Goal: Task Accomplishment & Management: Use online tool/utility

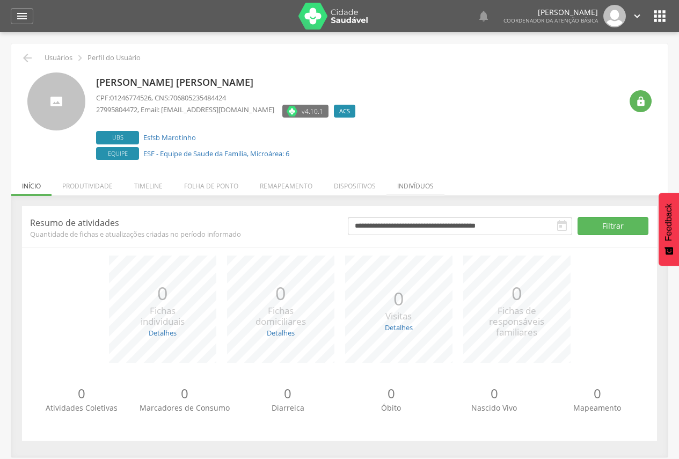
click at [421, 181] on li "Indivíduos" at bounding box center [415, 183] width 58 height 25
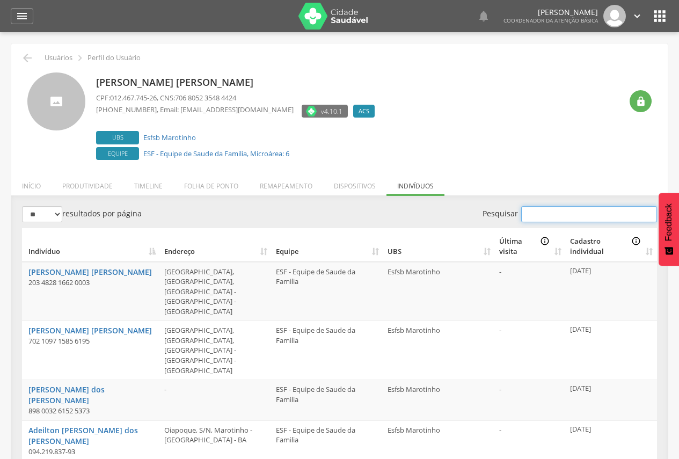
click at [584, 211] on input "Pesquisar" at bounding box center [589, 214] width 136 height 16
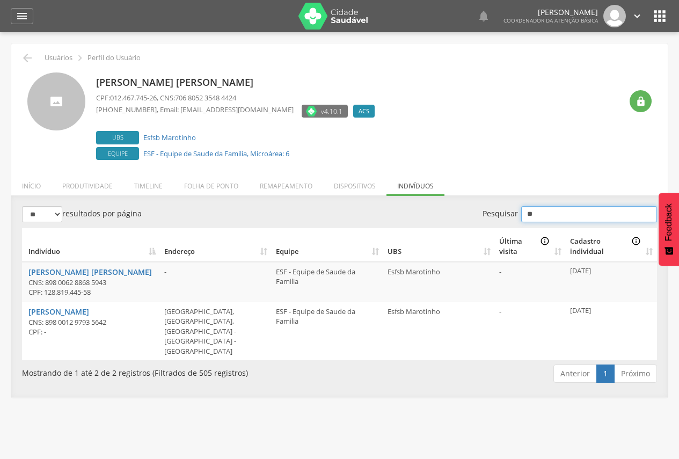
type input "*"
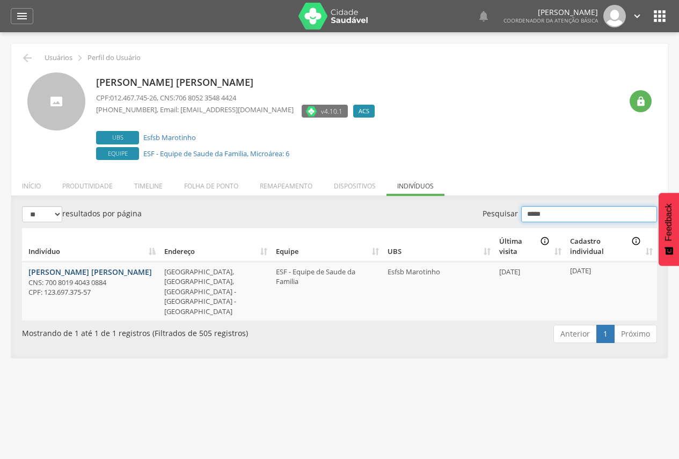
type input "*****"
click at [48, 269] on link "[PERSON_NAME]" at bounding box center [89, 272] width 123 height 10
click at [290, 181] on li "Remapeamento" at bounding box center [286, 183] width 74 height 25
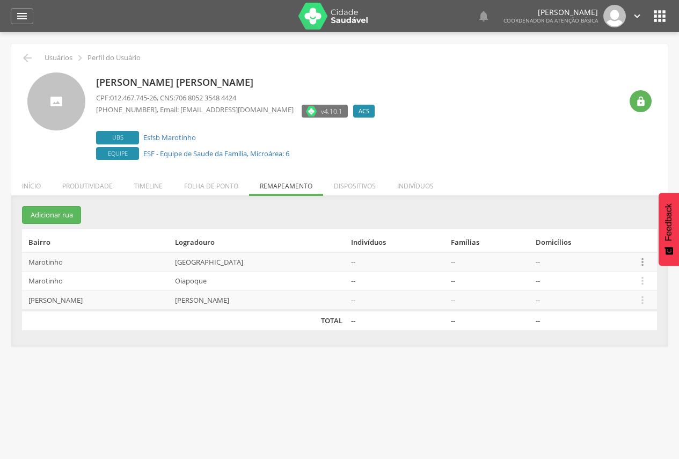
click at [646, 260] on icon "" at bounding box center [643, 262] width 12 height 12
click at [610, 222] on link "Desalocar famílias" at bounding box center [605, 219] width 85 height 13
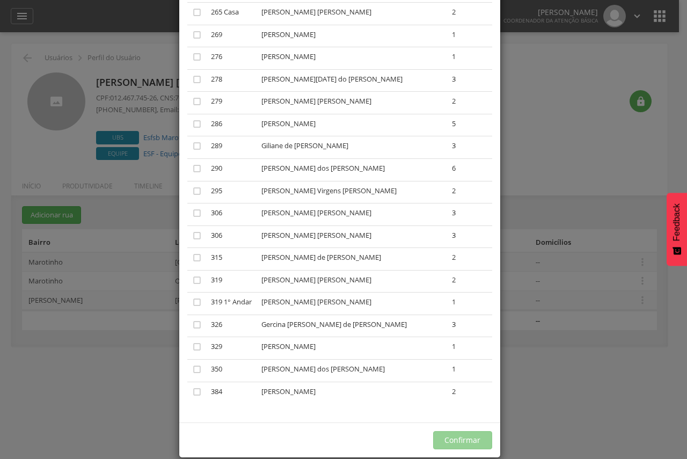
scroll to position [1118, 0]
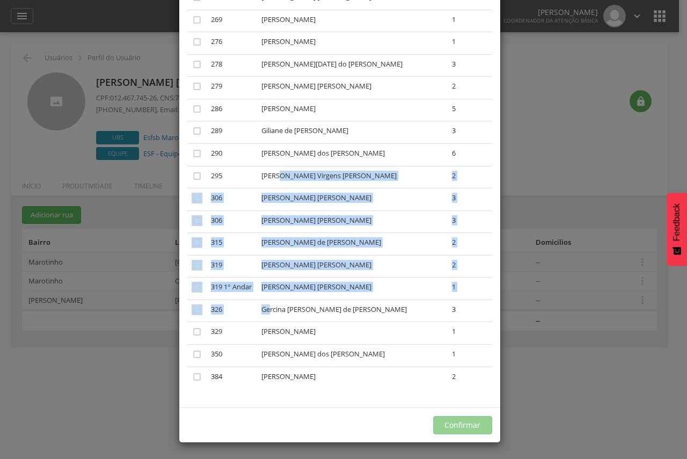
drag, startPoint x: 285, startPoint y: 313, endPoint x: 294, endPoint y: 180, distance: 133.4
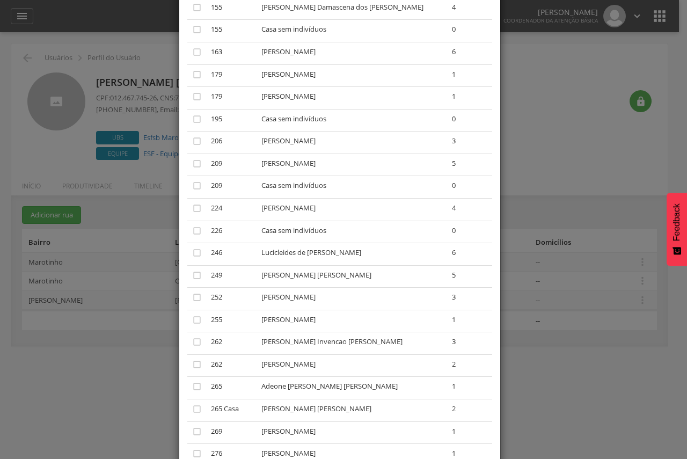
scroll to position [689, 0]
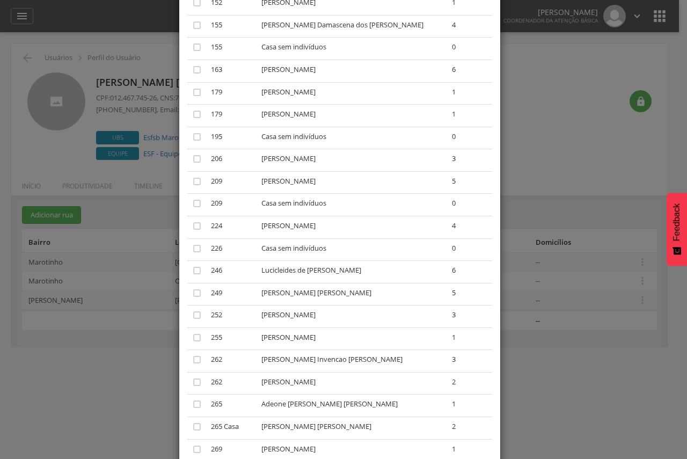
click at [240, 229] on td "224" at bounding box center [232, 227] width 50 height 23
click at [194, 223] on icon "" at bounding box center [197, 226] width 11 height 11
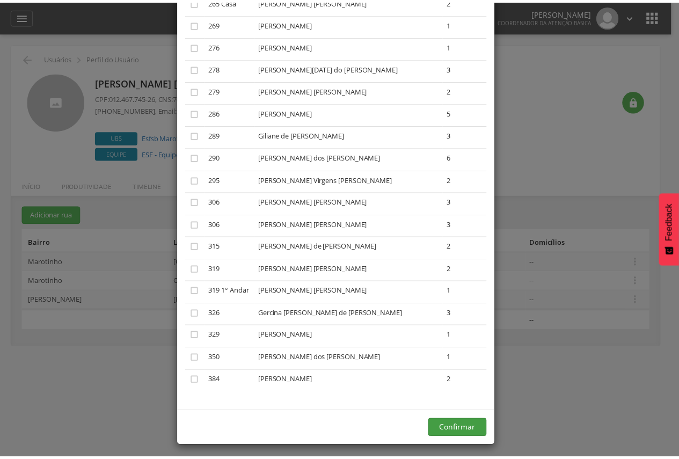
scroll to position [1118, 0]
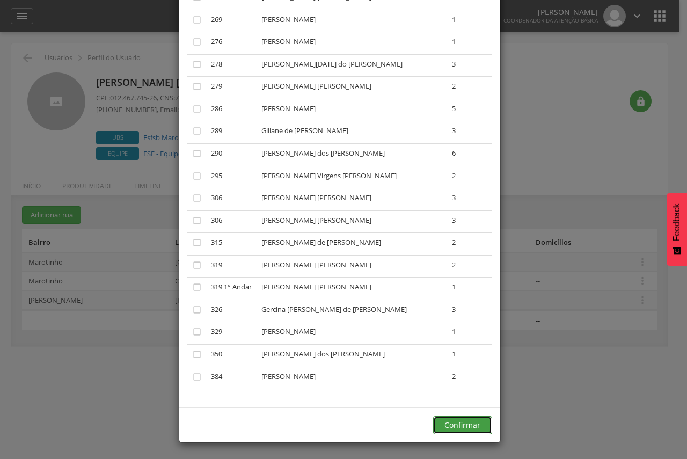
click at [459, 427] on button "Confirmar" at bounding box center [462, 425] width 59 height 18
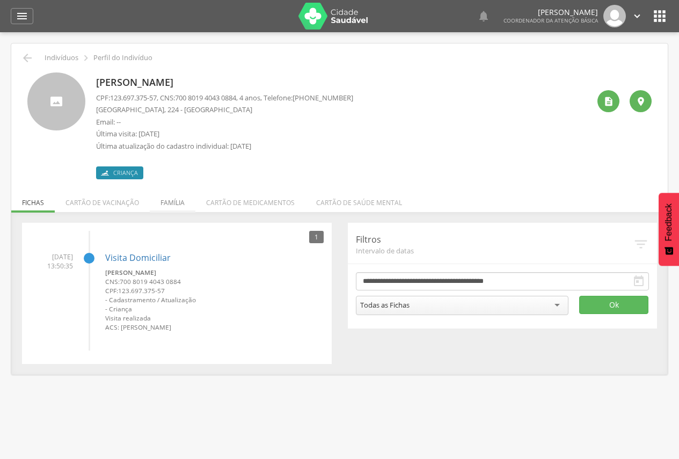
click at [171, 206] on li "Família" at bounding box center [173, 199] width 46 height 25
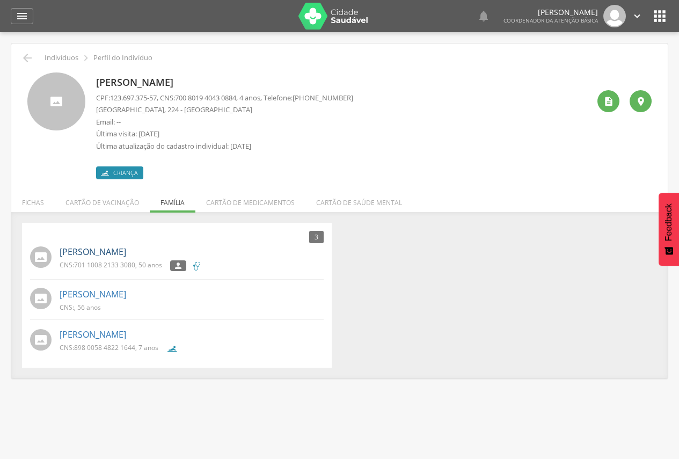
click at [78, 251] on link "[PERSON_NAME]" at bounding box center [93, 252] width 67 height 12
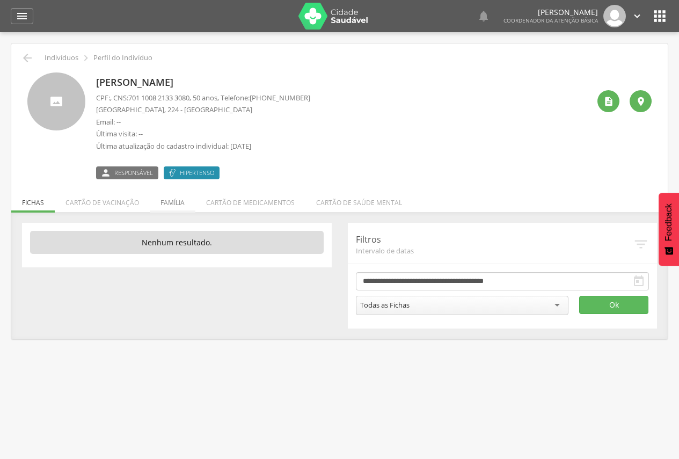
click at [165, 206] on li "Família" at bounding box center [173, 199] width 46 height 25
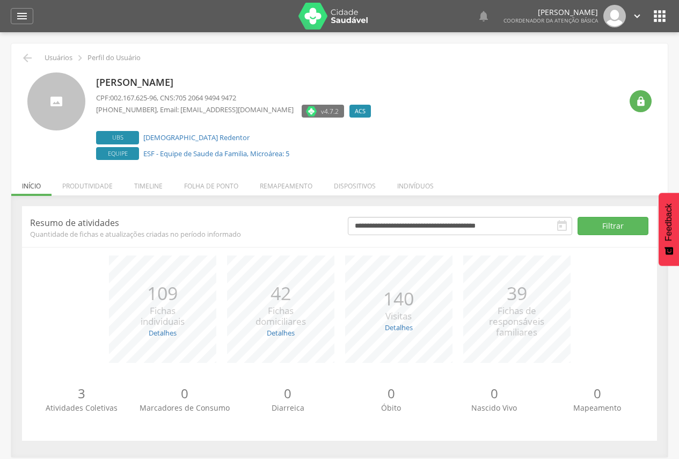
click at [662, 14] on icon "" at bounding box center [659, 16] width 17 height 17
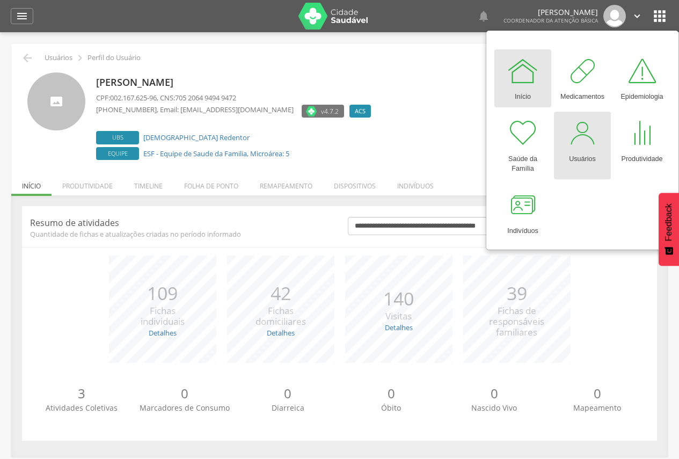
click at [582, 144] on div at bounding box center [582, 133] width 32 height 32
